Goal: Transaction & Acquisition: Purchase product/service

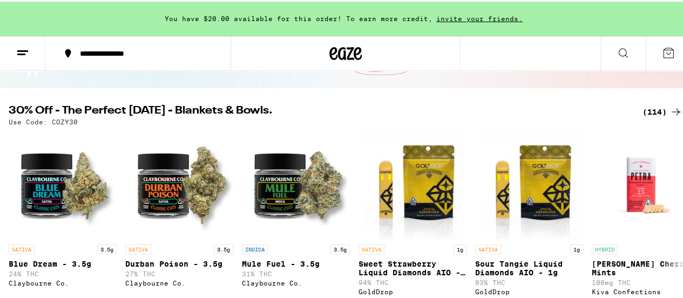
scroll to position [108, 0]
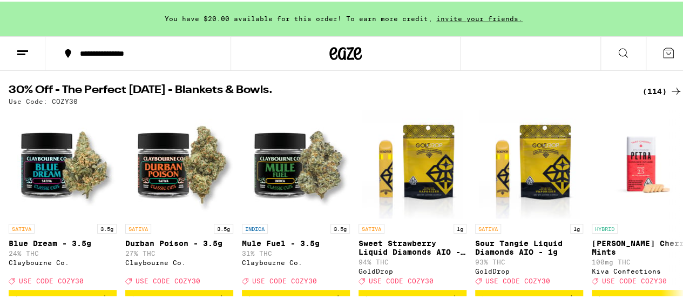
click at [672, 89] on icon at bounding box center [676, 90] width 9 height 8
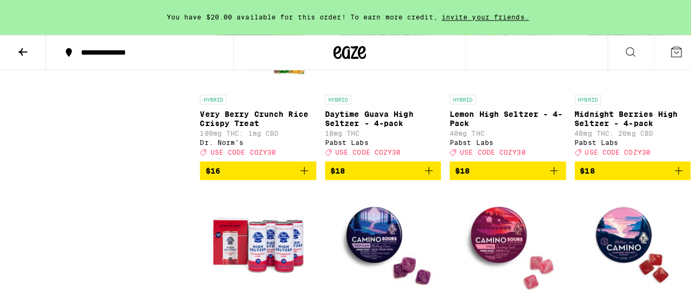
scroll to position [2538, 0]
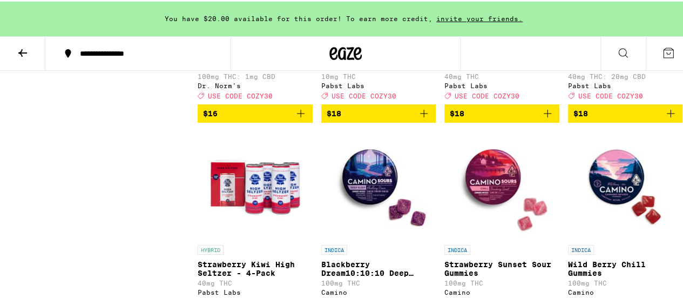
click at [664, 118] on icon "Add to bag" at bounding box center [670, 111] width 13 height 13
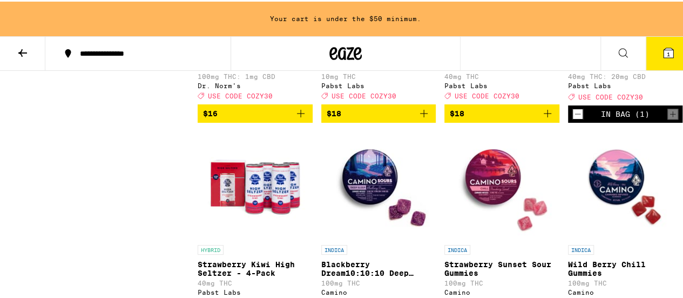
click at [662, 47] on icon at bounding box center [668, 51] width 13 height 13
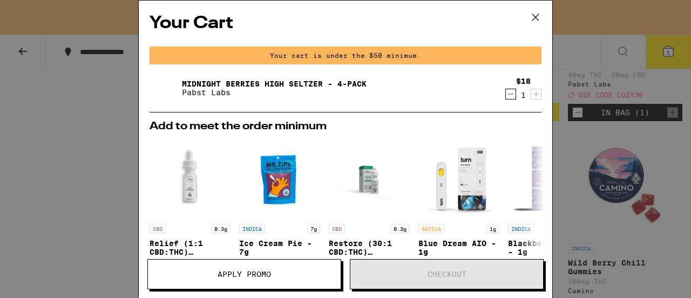
click at [423, 93] on div "Midnight Berries High [PERSON_NAME] - 4-pack Pabst Labs" at bounding box center [325, 88] width 350 height 30
click at [534, 13] on icon at bounding box center [536, 17] width 16 height 16
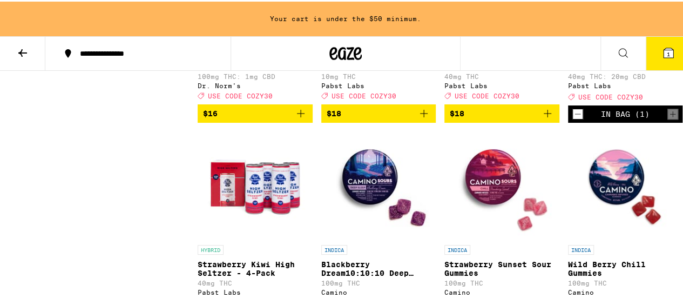
click at [651, 52] on button "1" at bounding box center [668, 51] width 45 height 33
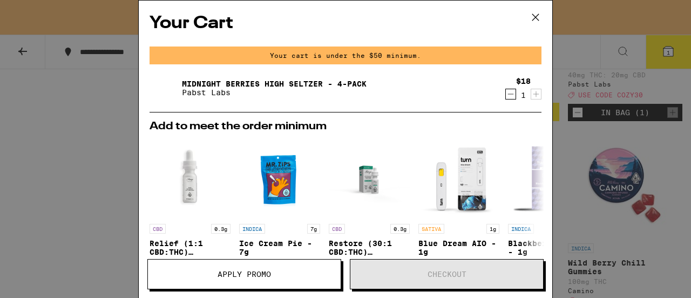
click at [506, 97] on icon "Decrement" at bounding box center [511, 93] width 10 height 13
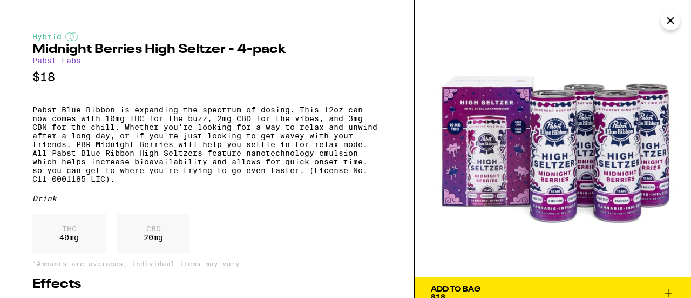
scroll to position [48, 0]
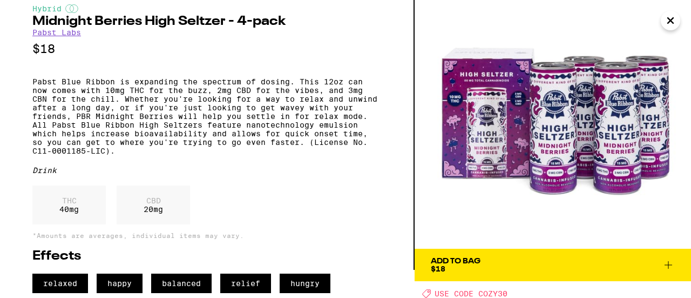
click at [671, 258] on icon at bounding box center [668, 264] width 13 height 13
click at [671, 238] on img "Open page for Wild Berry Chill Gummies from Camino" at bounding box center [625, 184] width 108 height 108
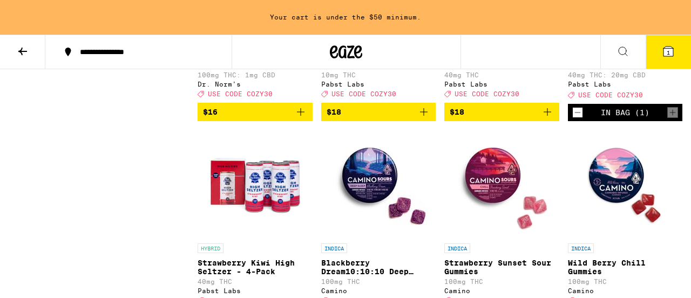
click at [668, 50] on span "1" at bounding box center [668, 52] width 3 height 6
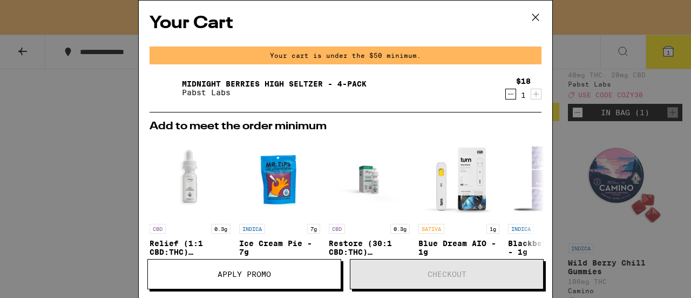
click at [668, 51] on div "Your Cart Your cart is under the $50 minimum. Midnight Berries High [PERSON_NAM…" at bounding box center [345, 149] width 691 height 298
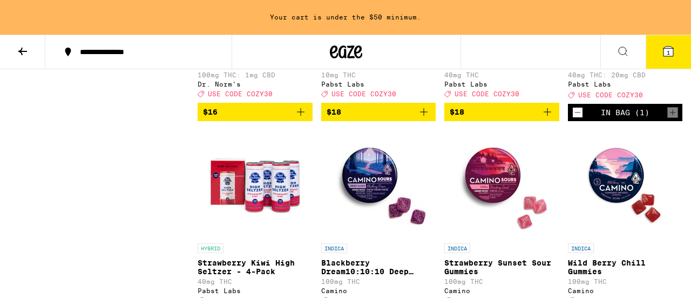
click at [22, 53] on icon at bounding box center [22, 52] width 9 height 8
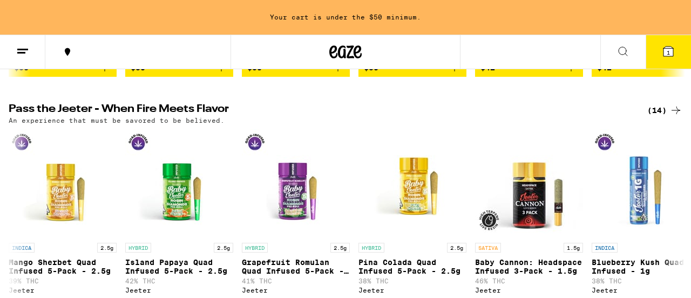
click at [22, 52] on line at bounding box center [21, 52] width 8 height 0
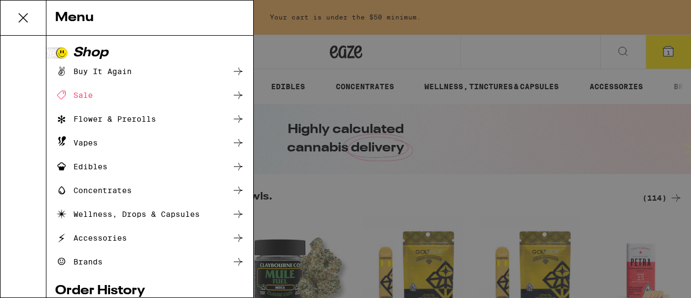
click at [234, 94] on icon at bounding box center [238, 95] width 9 height 8
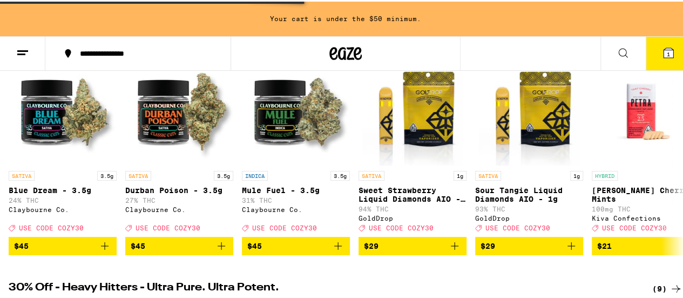
scroll to position [162, 0]
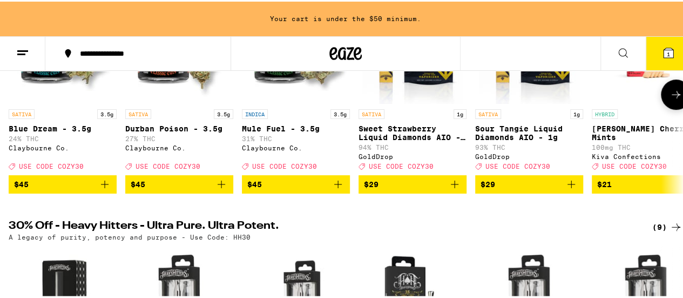
scroll to position [108, 0]
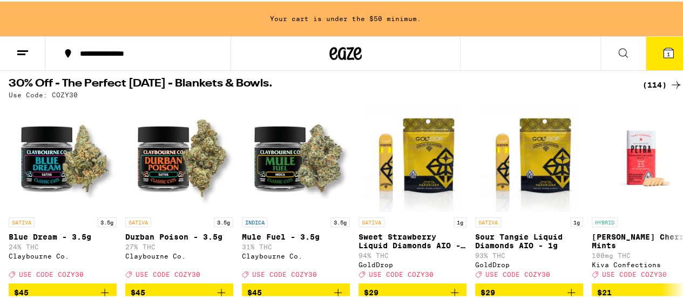
click at [670, 78] on icon at bounding box center [676, 83] width 13 height 13
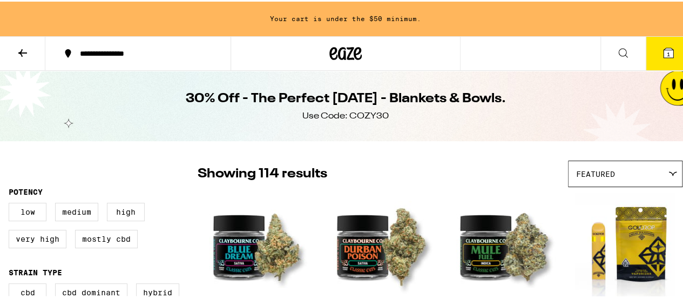
click at [667, 50] on span "1" at bounding box center [668, 52] width 3 height 6
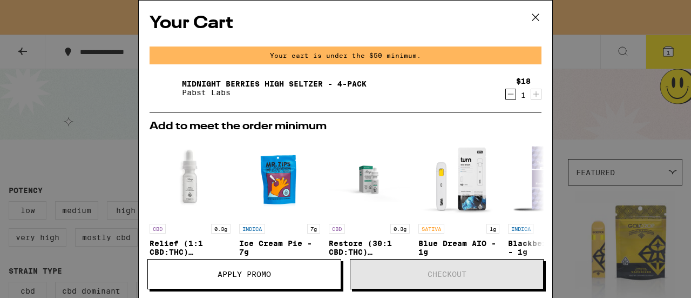
click at [538, 16] on icon at bounding box center [536, 17] width 16 height 16
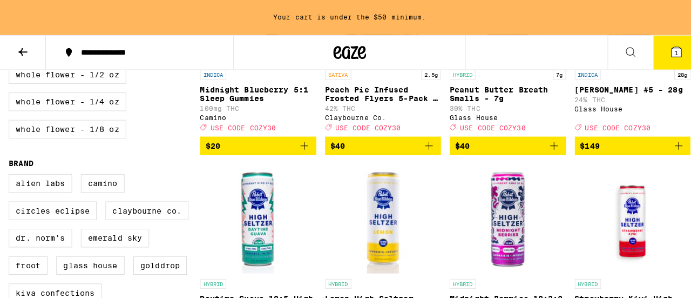
scroll to position [756, 0]
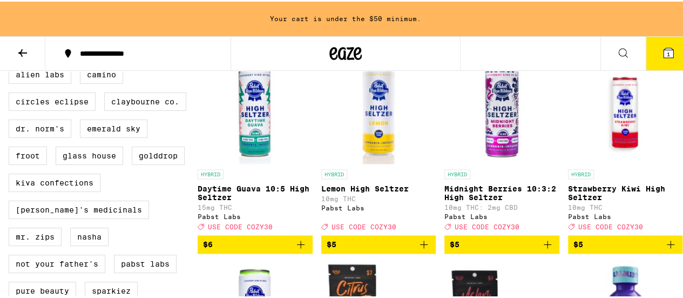
click at [547, 249] on icon "Add to bag" at bounding box center [547, 242] width 13 height 13
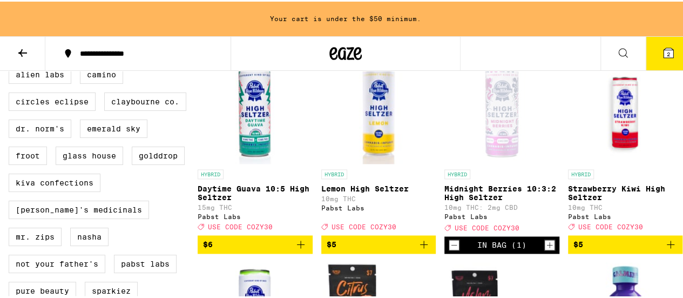
click at [547, 249] on icon "Increment" at bounding box center [550, 243] width 10 height 13
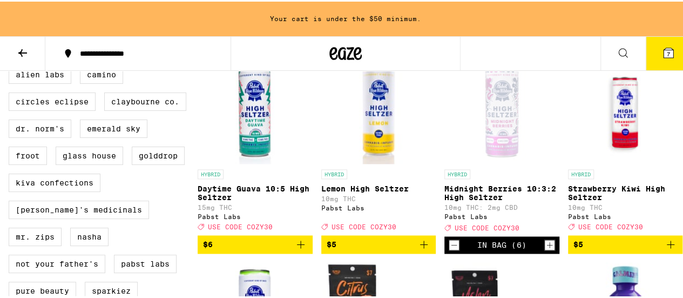
click at [547, 249] on icon "Increment" at bounding box center [550, 243] width 10 height 13
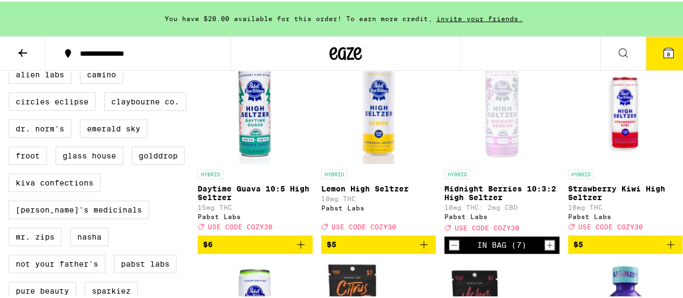
click at [547, 249] on icon "Increment" at bounding box center [550, 243] width 10 height 13
click at [546, 249] on icon "Increment" at bounding box center [550, 243] width 10 height 13
click at [545, 249] on icon "Increment" at bounding box center [550, 243] width 10 height 13
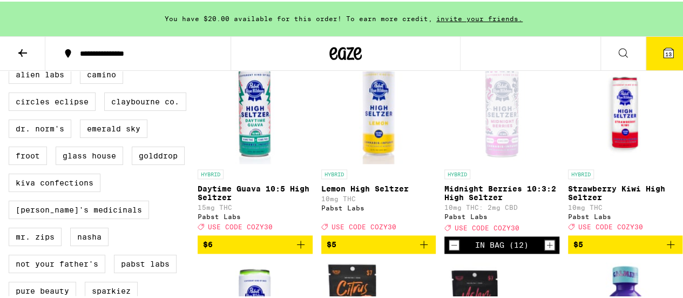
click at [545, 249] on icon "Increment" at bounding box center [550, 243] width 10 height 13
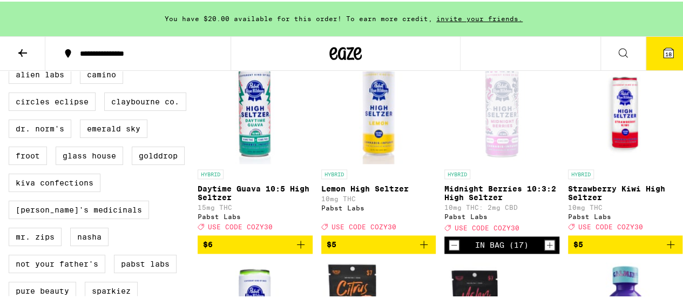
click at [545, 249] on icon "Increment" at bounding box center [550, 243] width 10 height 13
click at [668, 126] on img "Open page for Strawberry Kiwi High Seltzer from Pabst Labs" at bounding box center [625, 108] width 108 height 108
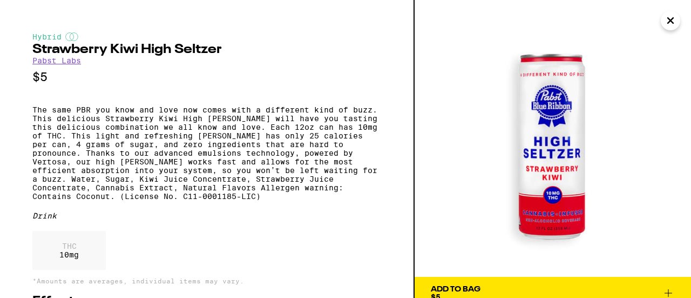
click at [666, 22] on icon "Close" at bounding box center [670, 20] width 13 height 16
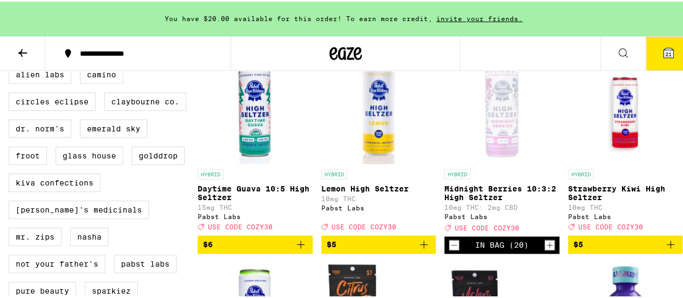
click at [661, 60] on button "21" at bounding box center [668, 51] width 45 height 33
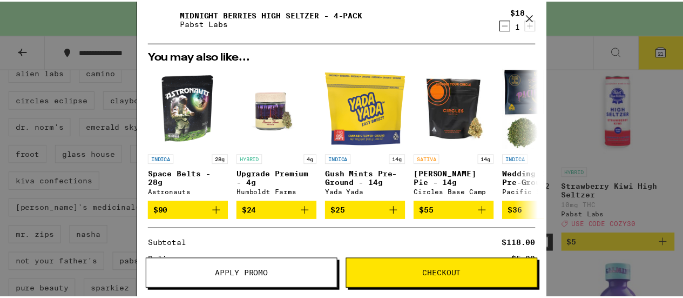
scroll to position [162, 0]
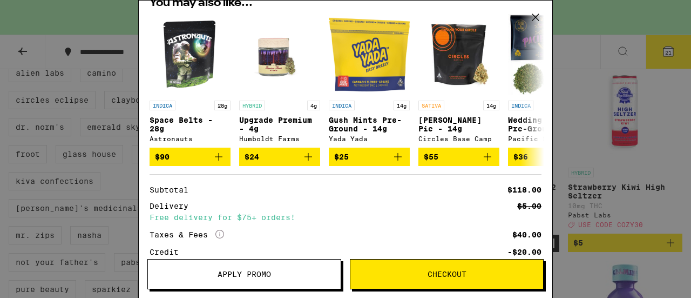
click at [539, 15] on icon at bounding box center [536, 17] width 16 height 16
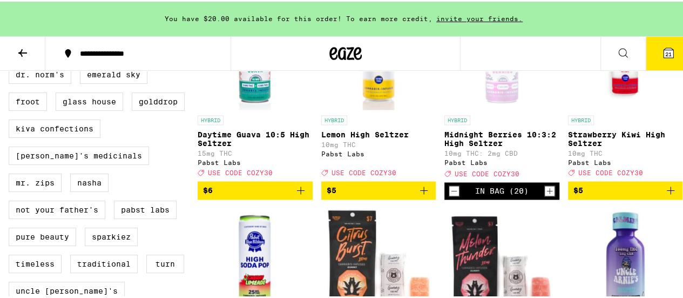
scroll to position [594, 0]
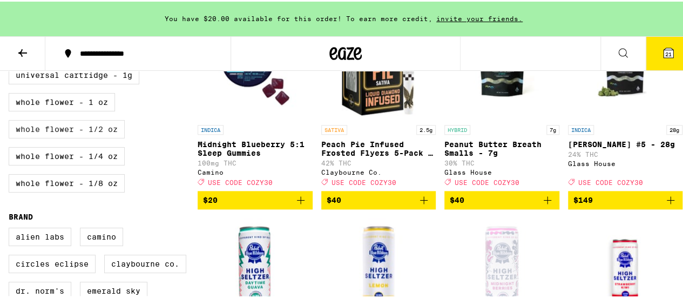
click at [99, 137] on label "Whole Flower - 1/2 oz" at bounding box center [67, 127] width 116 height 18
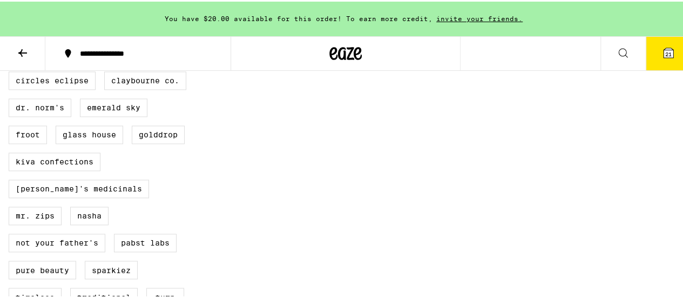
scroll to position [557, 0]
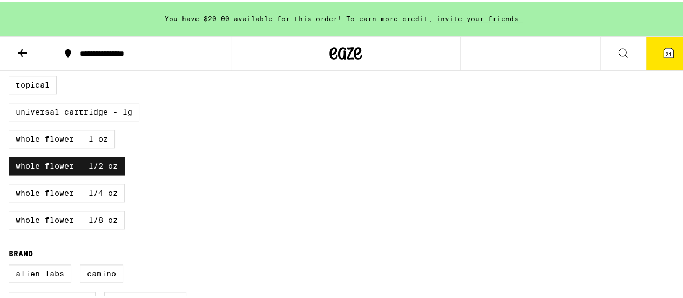
click at [59, 173] on label "Whole Flower - 1/2 oz" at bounding box center [67, 164] width 116 height 18
checkbox input "false"
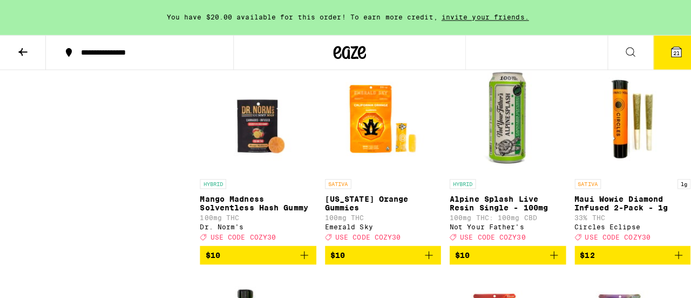
scroll to position [1631, 0]
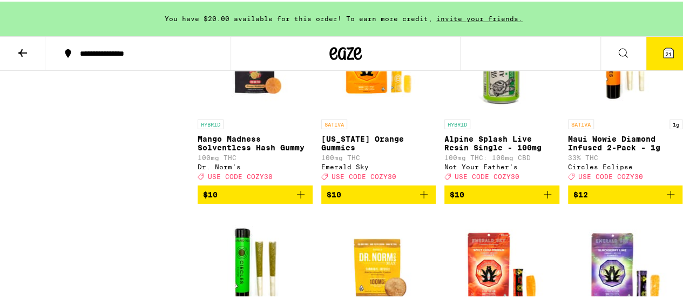
click at [420, 197] on icon "Add to bag" at bounding box center [424, 193] width 8 height 8
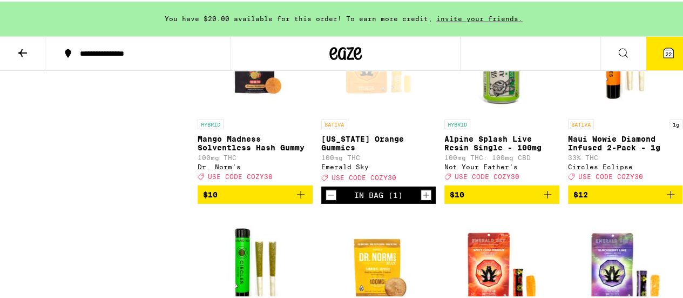
click at [662, 57] on icon at bounding box center [668, 51] width 13 height 13
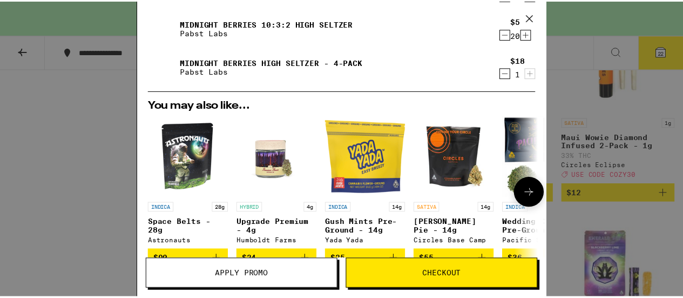
scroll to position [108, 0]
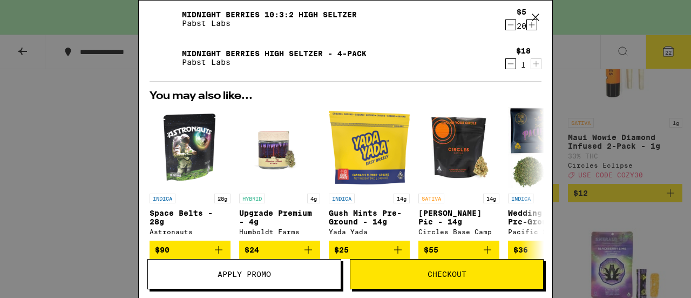
click at [272, 269] on button "Apply Promo" at bounding box center [244, 274] width 194 height 30
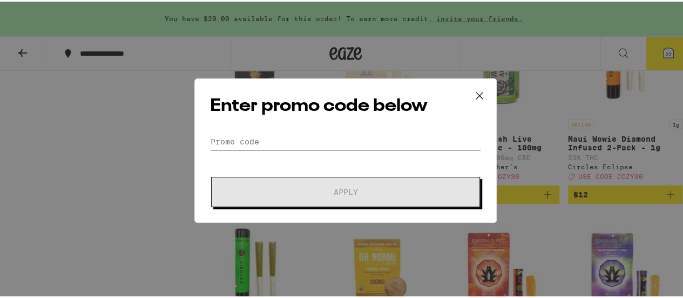
click at [283, 145] on input "Promo Code" at bounding box center [345, 140] width 271 height 16
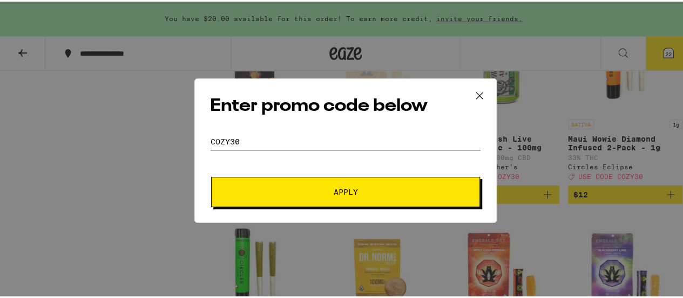
type input "cozy30"
click at [345, 190] on span "Apply" at bounding box center [346, 190] width 24 height 8
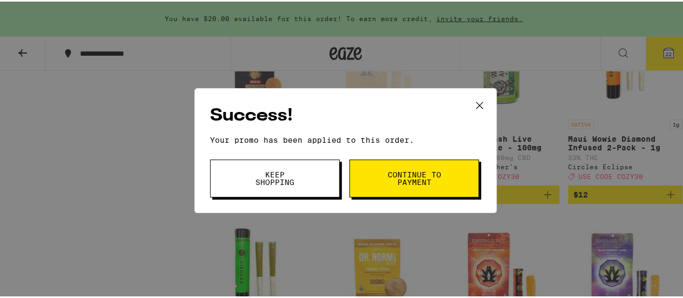
click at [422, 183] on span "Continue to payment" at bounding box center [414, 176] width 55 height 15
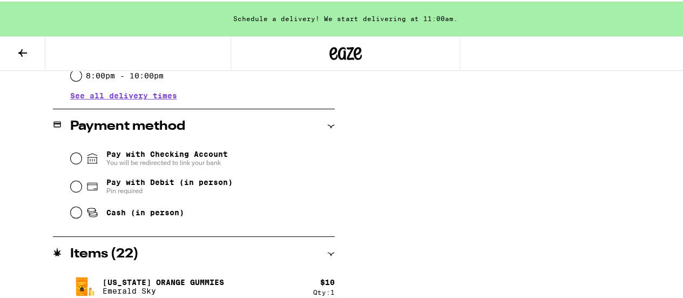
scroll to position [432, 0]
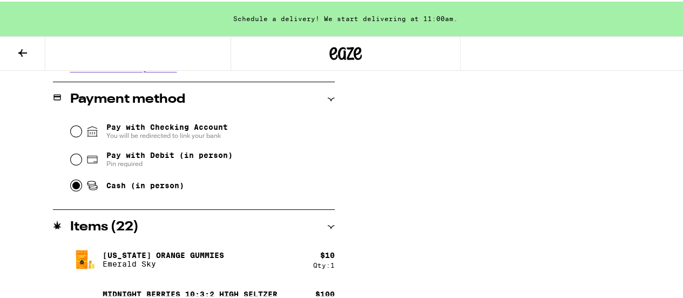
click at [72, 189] on input "Cash (in person)" at bounding box center [76, 183] width 11 height 11
radio input "true"
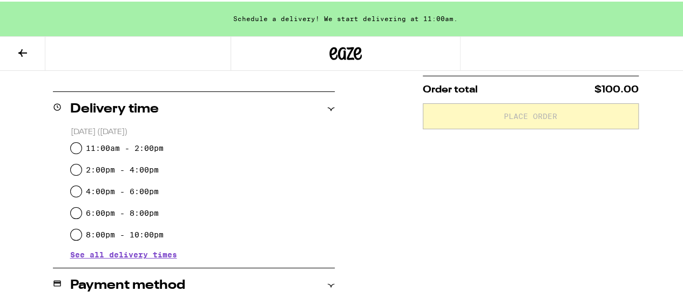
scroll to position [277, 0]
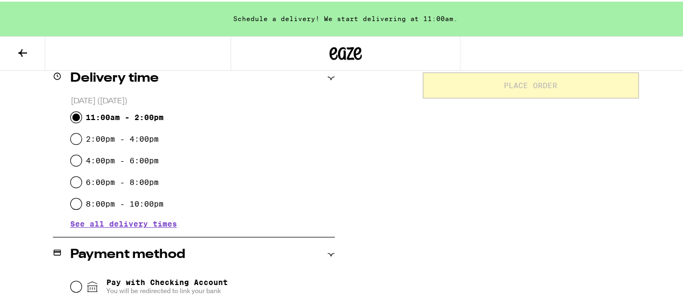
click at [77, 118] on input "11:00am - 2:00pm" at bounding box center [76, 115] width 11 height 11
radio input "true"
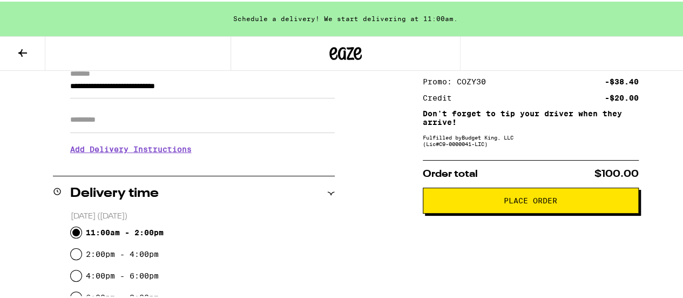
scroll to position [169, 0]
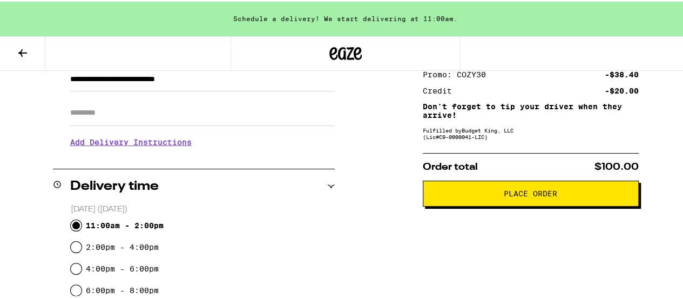
click at [514, 195] on span "Place Order" at bounding box center [530, 192] width 53 height 8
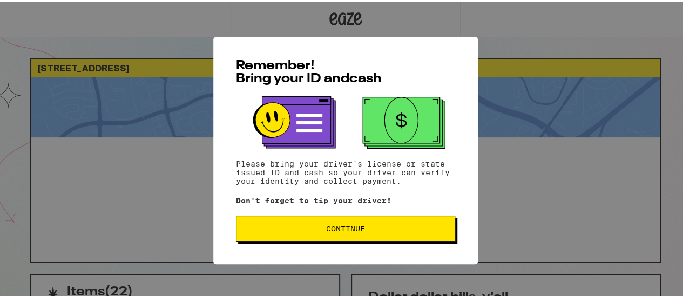
click at [339, 230] on span "Continue" at bounding box center [345, 227] width 39 height 8
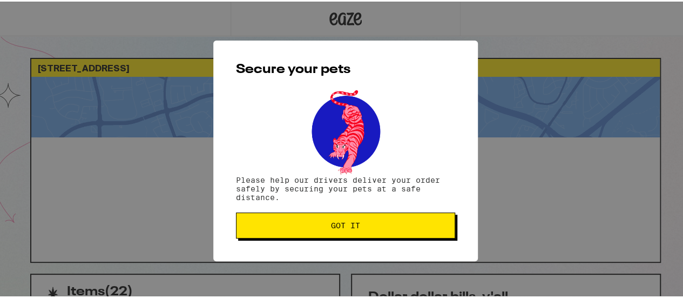
click at [340, 227] on span "Got it" at bounding box center [345, 224] width 29 height 8
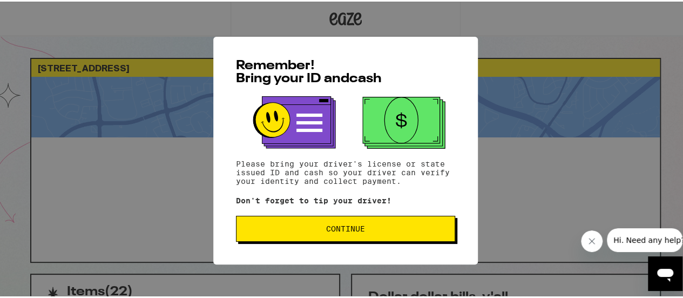
click at [346, 231] on span "Continue" at bounding box center [345, 227] width 39 height 8
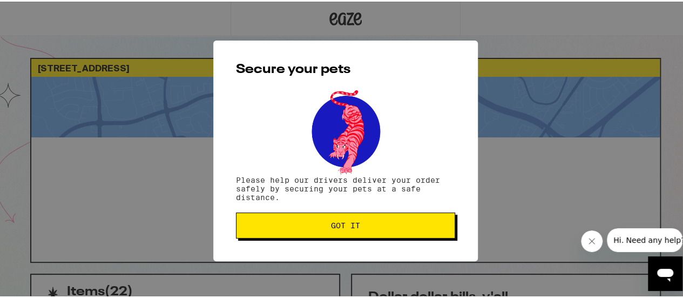
click at [346, 233] on button "Got it" at bounding box center [345, 224] width 219 height 26
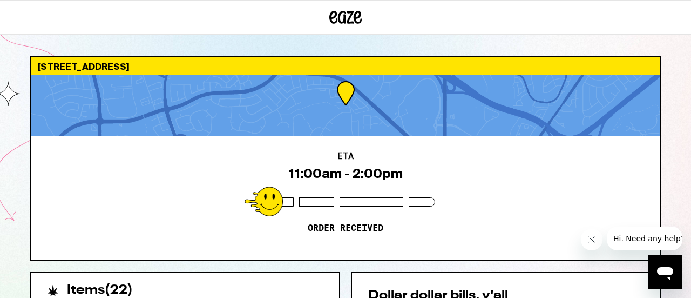
click at [589, 241] on icon "Close message from company" at bounding box center [591, 239] width 5 height 5
